Goal: Task Accomplishment & Management: Use online tool/utility

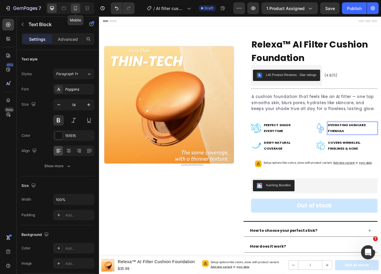
click at [74, 6] on icon at bounding box center [76, 8] width 6 height 6
type input "12"
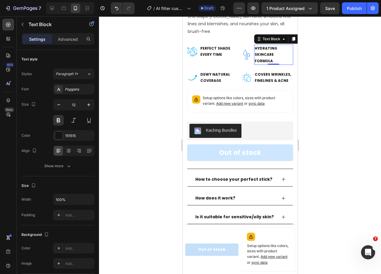
scroll to position [199, 0]
click at [356, 135] on div at bounding box center [240, 145] width 282 height 258
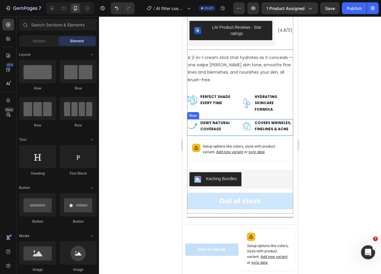
scroll to position [149, 0]
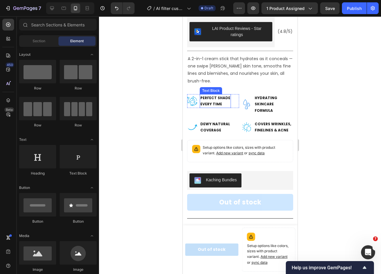
click at [211, 101] on p "Every Time" at bounding box center [215, 104] width 30 height 6
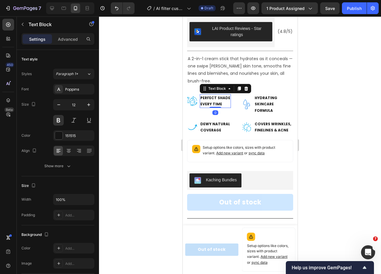
click at [211, 101] on p "Every Time" at bounding box center [215, 104] width 30 height 6
click at [222, 101] on p "Every Time" at bounding box center [215, 104] width 30 height 6
click at [226, 95] on p "AI filter-like finish" at bounding box center [219, 101] width 38 height 13
click at [354, 96] on div at bounding box center [240, 145] width 282 height 258
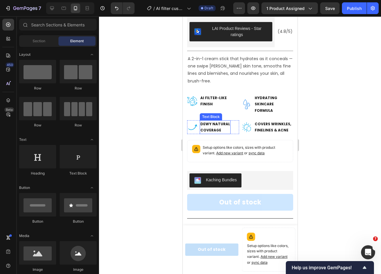
click at [219, 128] on strong "Coverage" at bounding box center [210, 130] width 21 height 5
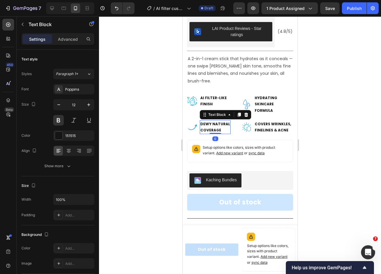
click at [222, 127] on p "Coverage" at bounding box center [215, 130] width 30 height 6
click at [317, 107] on div at bounding box center [240, 145] width 282 height 258
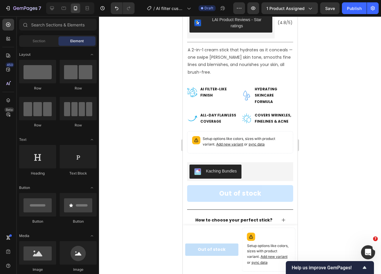
scroll to position [159, 0]
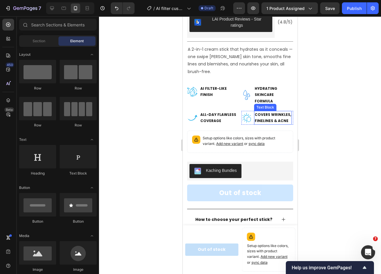
click at [271, 112] on p "Covers Wrinkles, fineLines & acne" at bounding box center [272, 118] width 36 height 13
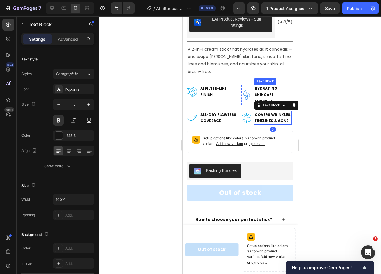
click at [271, 86] on strong "Hydrating skincare formula" at bounding box center [265, 95] width 23 height 18
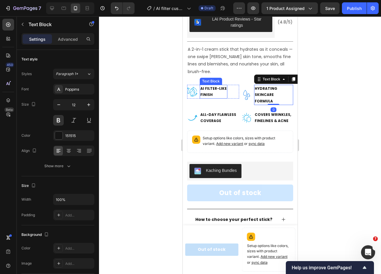
click at [214, 92] on p "finish" at bounding box center [213, 95] width 26 height 6
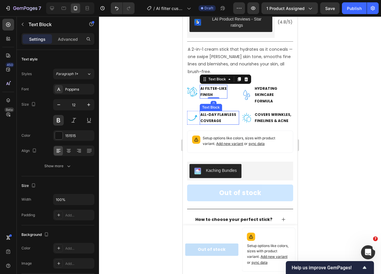
click at [212, 112] on strong "All-day flawless coverage" at bounding box center [218, 117] width 36 height 11
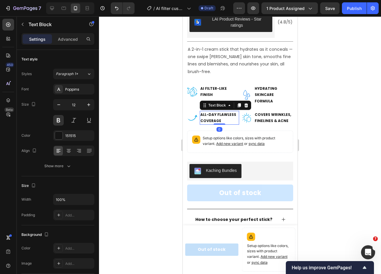
click at [320, 112] on div at bounding box center [240, 145] width 282 height 258
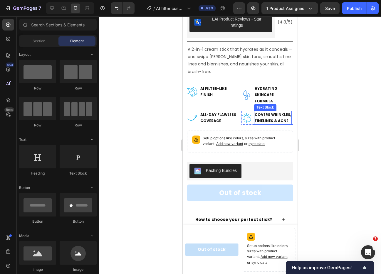
click at [268, 112] on strong "Covers Wrinkles," at bounding box center [272, 114] width 36 height 5
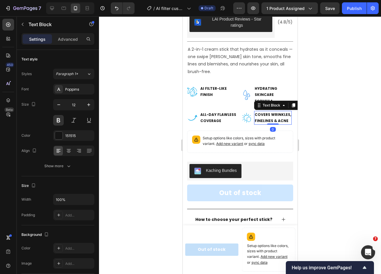
click at [286, 118] on strong "fineLines & acne" at bounding box center [271, 120] width 34 height 5
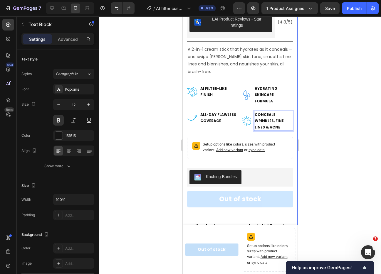
click at [296, 83] on div "Product Images Row Row Relexa™ AI Filter Cushion Foundation Product Title LAI P…" at bounding box center [239, 117] width 115 height 490
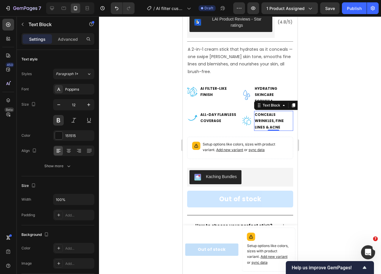
click at [264, 112] on strong "Conceals wrinkles, fine lines & acne" at bounding box center [268, 121] width 29 height 18
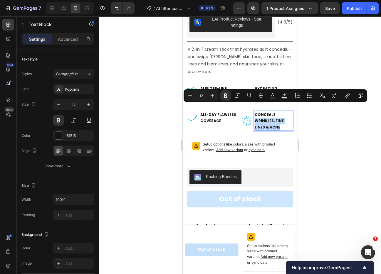
drag, startPoint x: 270, startPoint y: 113, endPoint x: 255, endPoint y: 107, distance: 15.9
click at [255, 112] on p "Conceals wrinkles, fine lines & acne" at bounding box center [273, 121] width 38 height 19
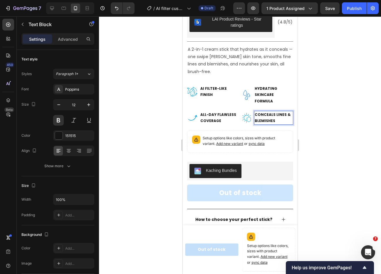
click at [340, 102] on div at bounding box center [240, 145] width 282 height 258
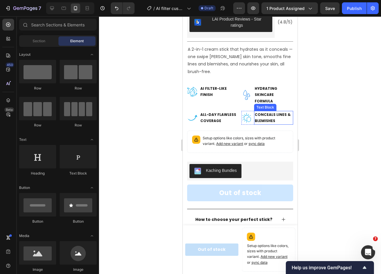
click at [275, 112] on strong "Conceals lines & blemishes" at bounding box center [272, 117] width 36 height 11
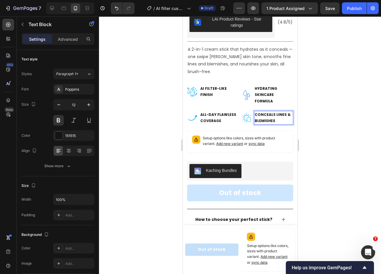
click at [275, 112] on strong "Conceals lines & blemishes" at bounding box center [272, 117] width 36 height 11
click at [345, 108] on div at bounding box center [240, 145] width 282 height 258
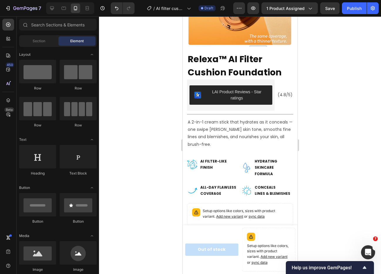
scroll to position [88, 0]
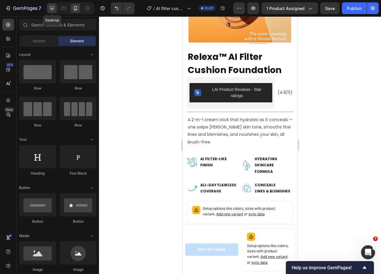
click at [50, 5] on icon at bounding box center [52, 8] width 6 height 6
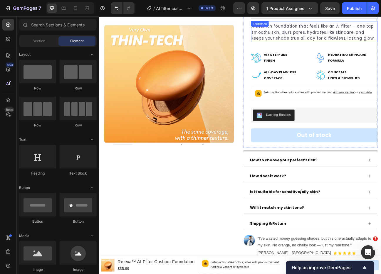
click at [349, 34] on p "A cushion foundation that feels like an AI filter — one tap smooths skin, blurs…" at bounding box center [368, 36] width 157 height 23
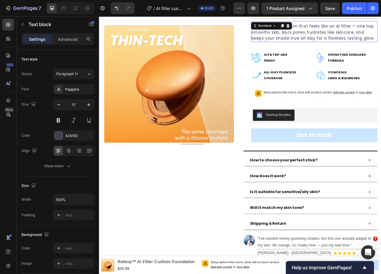
click at [349, 34] on p "A cushion foundation that feels like an AI filter — one tap smooths skin, blurs…" at bounding box center [368, 36] width 157 height 23
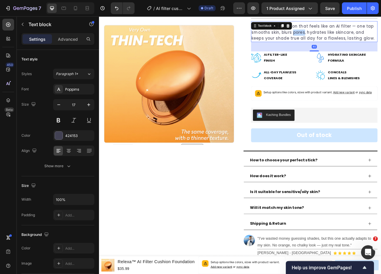
click at [349, 34] on p "A cushion foundation that feels like an AI filter — one tap smooths skin, blurs…" at bounding box center [368, 36] width 157 height 23
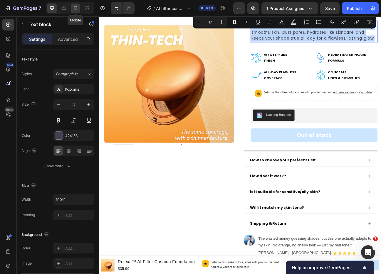
click at [78, 9] on icon at bounding box center [76, 8] width 6 height 6
type input "14"
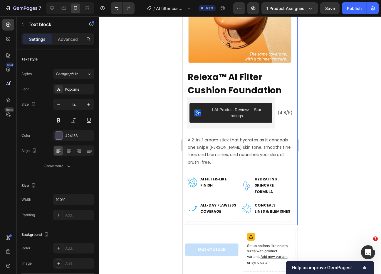
scroll to position [68, 0]
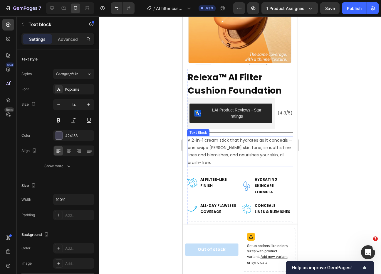
click at [217, 146] on p "A 2-in-1 cream stick that hydrates as it conceals — one swipe [PERSON_NAME] ski…" at bounding box center [239, 152] width 105 height 30
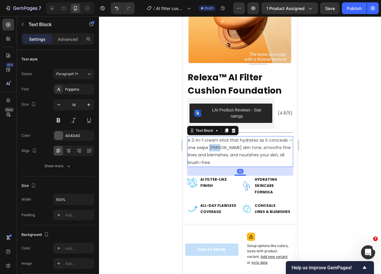
click at [217, 146] on p "A 2-in-1 cream stick that hydrates as it conceals — one swipe [PERSON_NAME] ski…" at bounding box center [239, 152] width 105 height 30
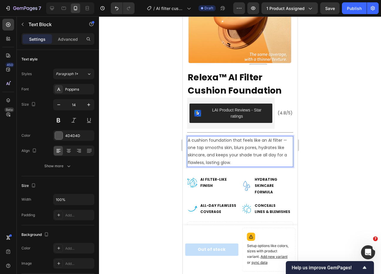
click at [330, 154] on div at bounding box center [240, 145] width 282 height 258
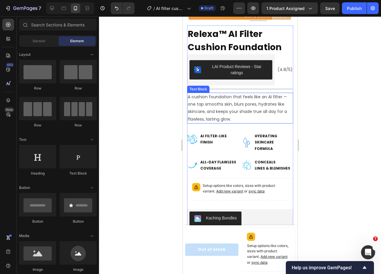
scroll to position [111, 0]
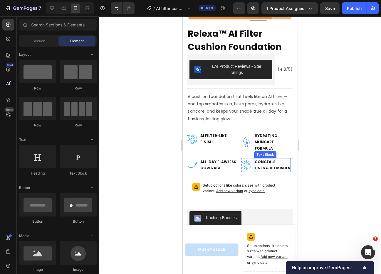
click at [266, 165] on p "lines & blemishes" at bounding box center [272, 168] width 36 height 6
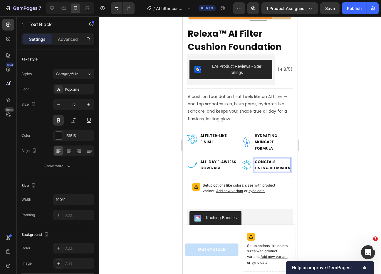
click at [286, 166] on strong "lines & blemishes" at bounding box center [272, 168] width 36 height 5
click at [319, 154] on div at bounding box center [240, 145] width 282 height 258
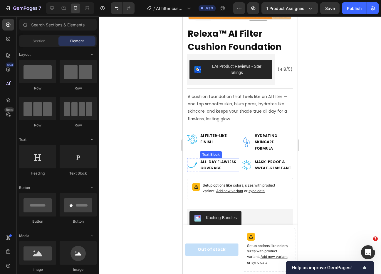
click at [220, 162] on p "All-day flawless coverage" at bounding box center [219, 165] width 38 height 13
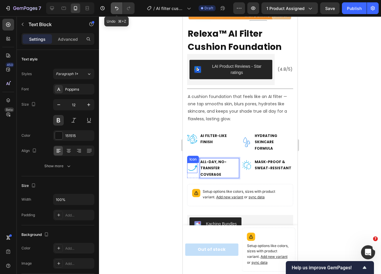
click at [117, 9] on icon "Undo/Redo" at bounding box center [117, 8] width 6 height 6
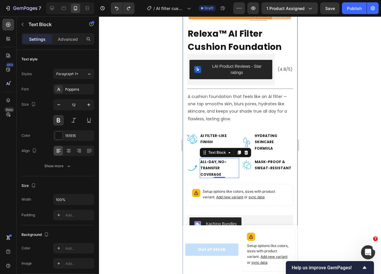
click at [334, 163] on div at bounding box center [240, 145] width 282 height 258
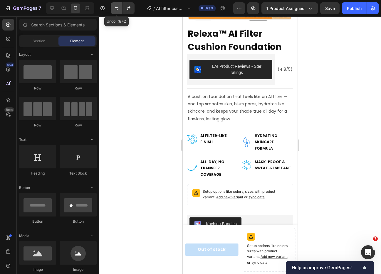
click at [115, 5] on icon "Undo/Redo" at bounding box center [117, 8] width 6 height 6
click at [130, 7] on icon "Undo/Redo" at bounding box center [129, 8] width 6 height 6
click at [115, 9] on icon "Undo/Redo" at bounding box center [117, 8] width 6 height 6
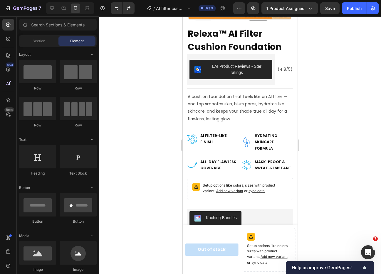
click at [333, 128] on div at bounding box center [240, 145] width 282 height 258
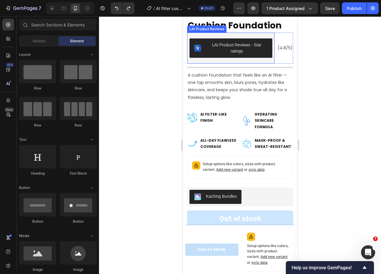
scroll to position [135, 0]
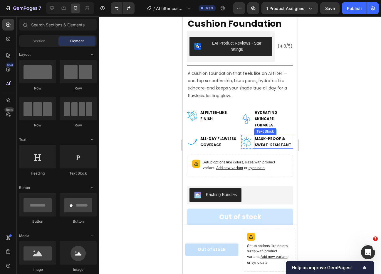
click at [268, 139] on strong "Mask-Proof & Sweat-Resistant" at bounding box center [272, 141] width 37 height 11
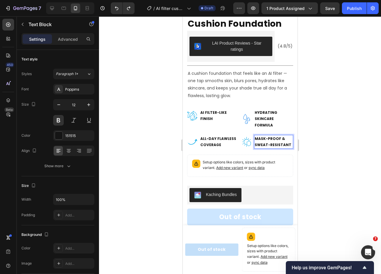
click at [280, 136] on strong "Mask-Proof & Sweat-Resistant" at bounding box center [272, 141] width 37 height 11
click at [282, 136] on strong "Mask-Proof & Sweat-Resistant" at bounding box center [272, 141] width 37 height 11
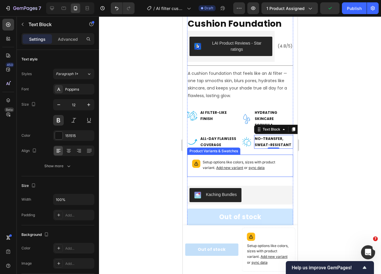
click at [335, 117] on div at bounding box center [240, 145] width 282 height 258
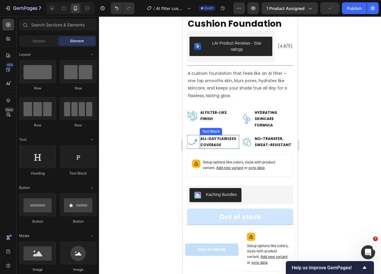
click at [219, 139] on p "All-day flawless coverage" at bounding box center [219, 142] width 38 height 13
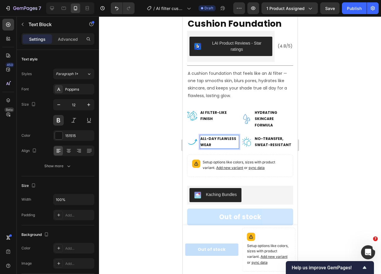
click at [324, 138] on div at bounding box center [240, 145] width 282 height 258
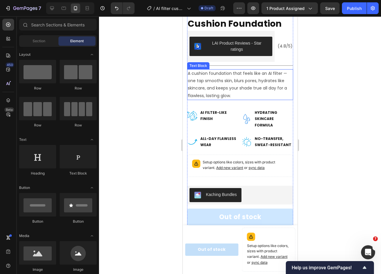
click at [238, 79] on p "A cushion foundation that feels like an AI filter — one tap smooths skin, blurs…" at bounding box center [239, 85] width 105 height 30
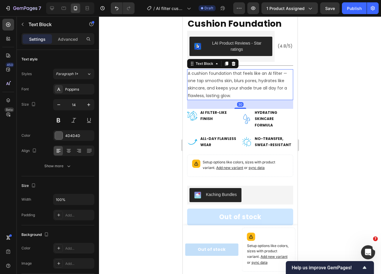
click at [238, 79] on p "A cushion foundation that feels like an AI filter — one tap smooths skin, blurs…" at bounding box center [239, 85] width 105 height 30
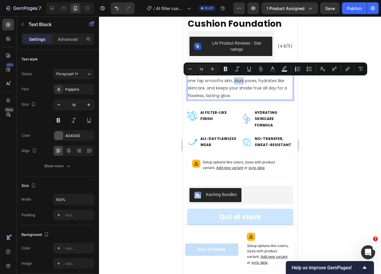
click at [238, 79] on p "A cushion foundation that feels like an AI filter — one tap smooths skin, blurs…" at bounding box center [239, 85] width 105 height 30
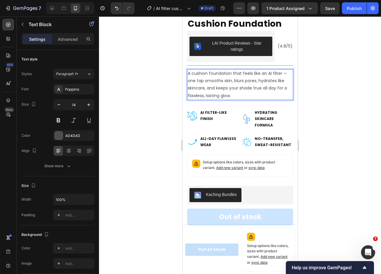
click at [238, 79] on p "A cushion foundation that feels like an AI filter — one tap smooths skin, blurs…" at bounding box center [239, 85] width 105 height 30
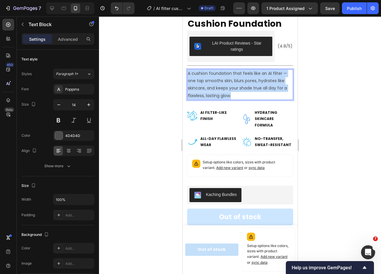
copy p "A cushion foundation that feels like an AI filter — one tap smooths skin, blurs…"
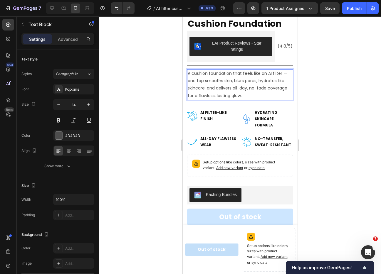
click at [317, 95] on div at bounding box center [240, 145] width 282 height 258
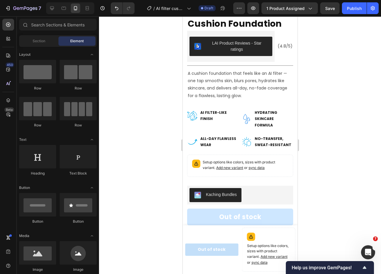
click at [317, 95] on div at bounding box center [240, 145] width 282 height 258
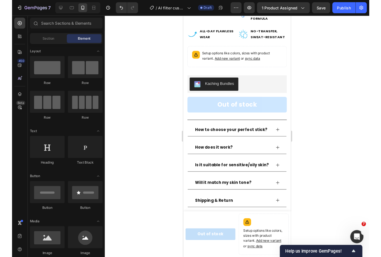
scroll to position [258, 0]
